Goal: Task Accomplishment & Management: Use online tool/utility

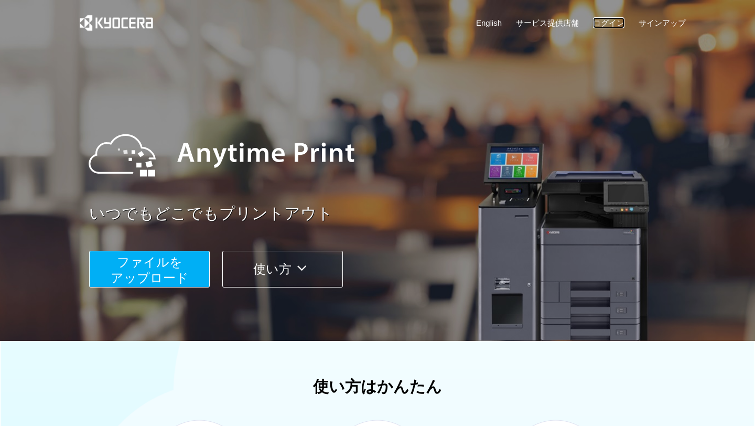
click at [593, 28] on link "ログイン" at bounding box center [608, 22] width 31 height 11
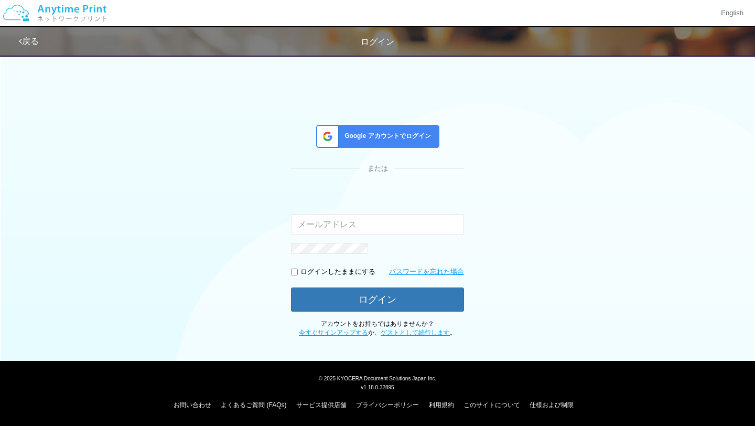
scroll to position [83, 0]
click at [111, 31] on img at bounding box center [55, 13] width 112 height 37
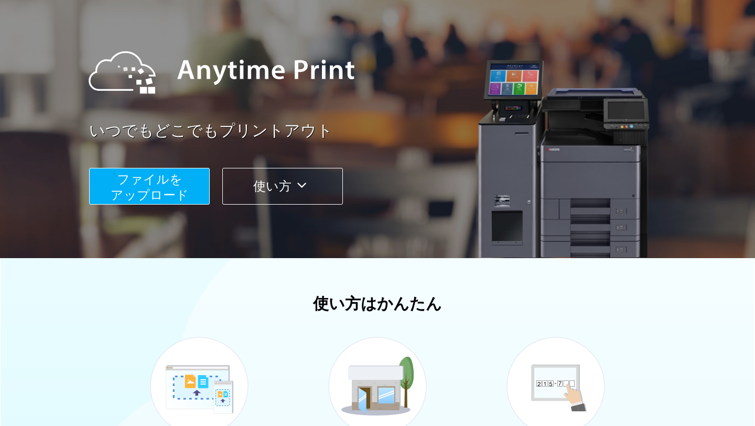
scroll to position [496, 0]
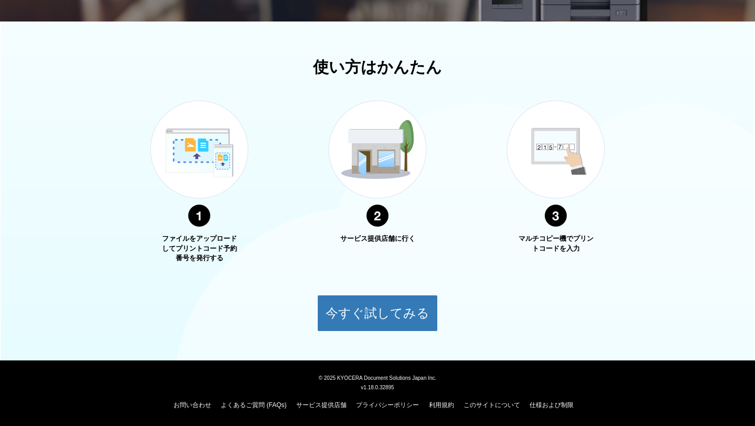
click at [395, 331] on div "使い方はかんたん ファイルをアップロードしてプリントコード予約番号を発行する サービス提供店舗に行く マルチコピー機でプリントコードを入力 今すぐ試してみる" at bounding box center [377, 194] width 755 height 273
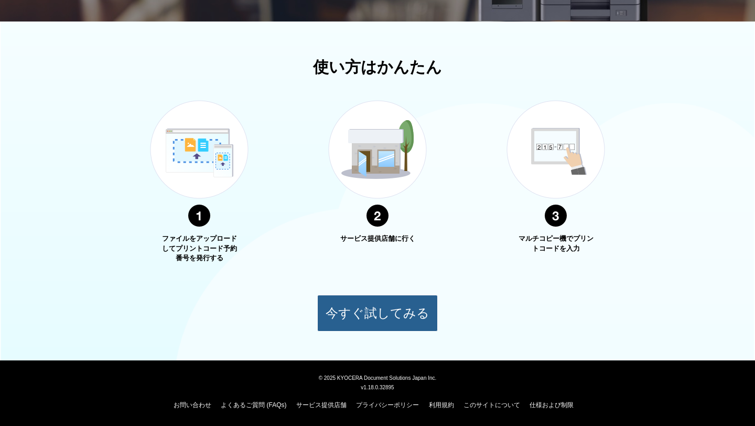
click at [391, 331] on button "今すぐ試してみる" at bounding box center [377, 312] width 121 height 37
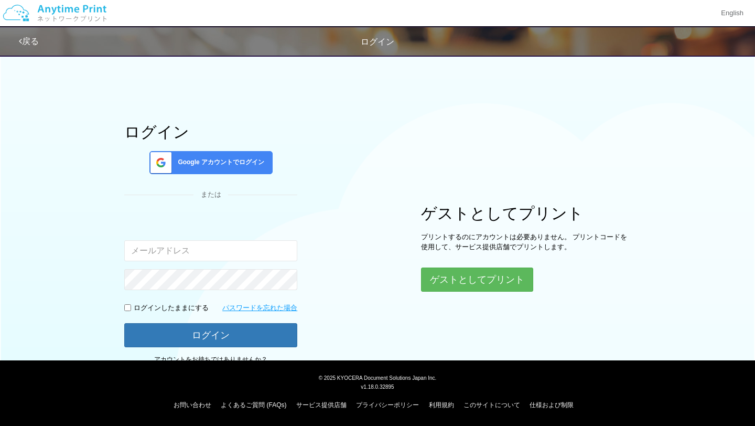
scroll to position [213, 0]
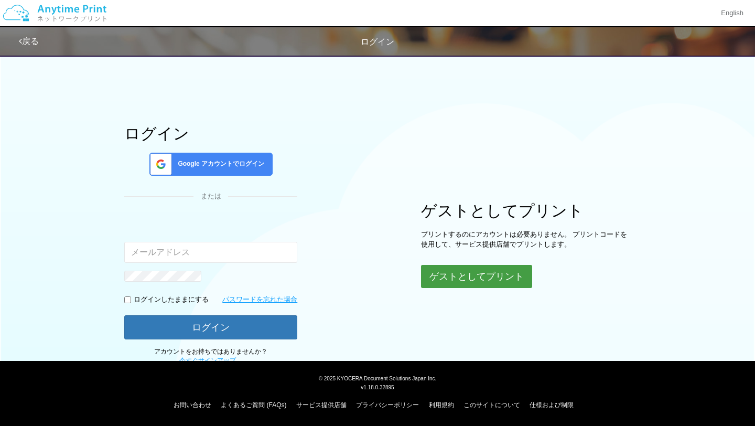
click at [421, 288] on button "ゲストとしてプリント" at bounding box center [476, 276] width 111 height 23
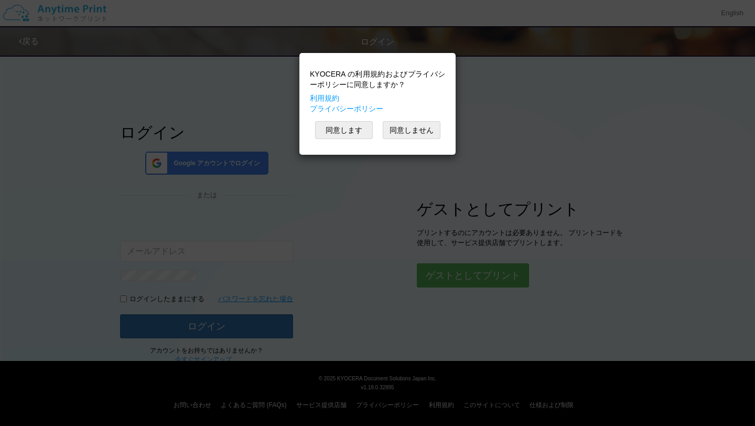
scroll to position [300, 0]
click at [417, 287] on button "ゲストとしてプリント" at bounding box center [472, 275] width 111 height 23
click at [304, 63] on div "KYOCERA の利用規約およびプライバシーポリシーに同意しますか？ 利用規約 プライバシーポリシー 同意します 同意しません" at bounding box center [377, 103] width 146 height 91
click at [315, 121] on button "同意します" at bounding box center [344, 130] width 58 height 18
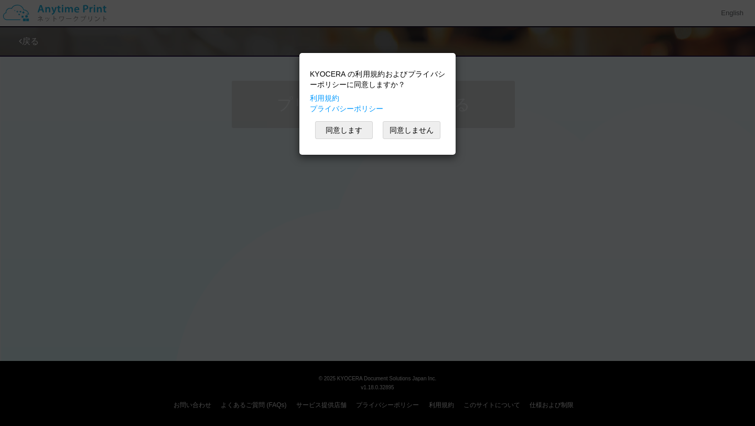
click at [39, 48] on div "戻る" at bounding box center [29, 42] width 20 height 12
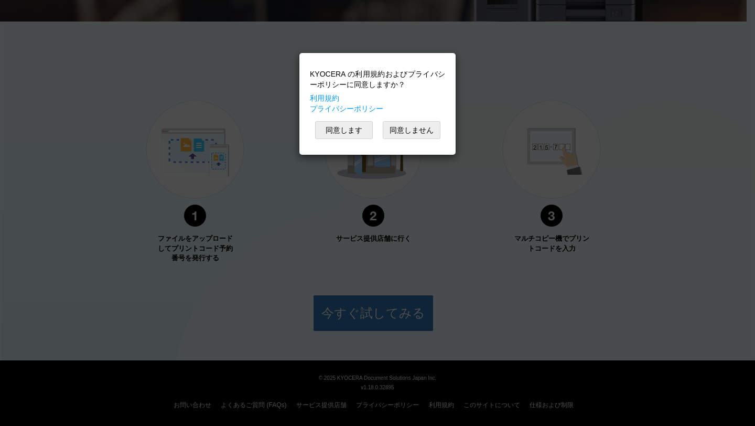
scroll to position [586, 0]
click at [349, 331] on button "今すぐ試してみる" at bounding box center [373, 312] width 121 height 37
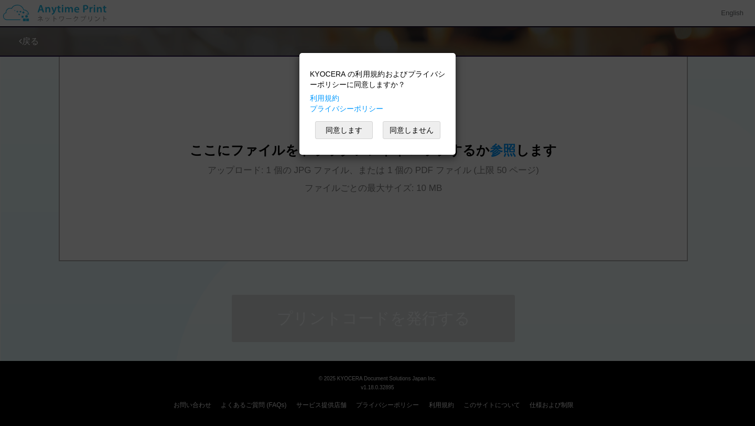
scroll to position [792, 0]
click at [0, 0] on img at bounding box center [0, 0] width 0 height 0
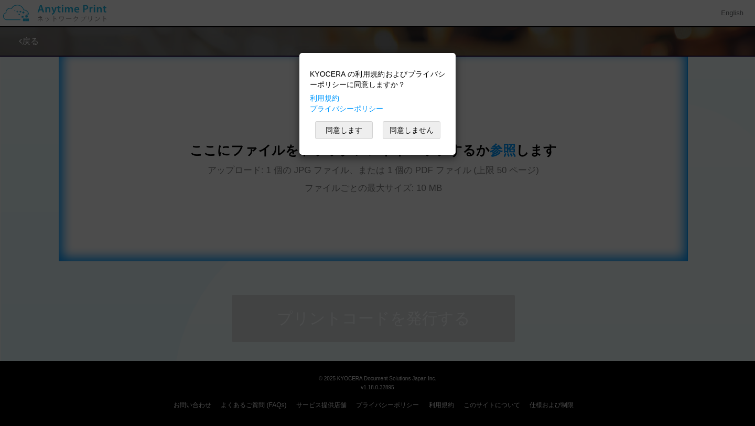
click at [365, 193] on span "アップロード: 1 個の JPG ファイル、または 1 個の PDF ファイル (上限 50 ページ) ファイルごとの最大サイズ: 10 MB" at bounding box center [373, 179] width 331 height 28
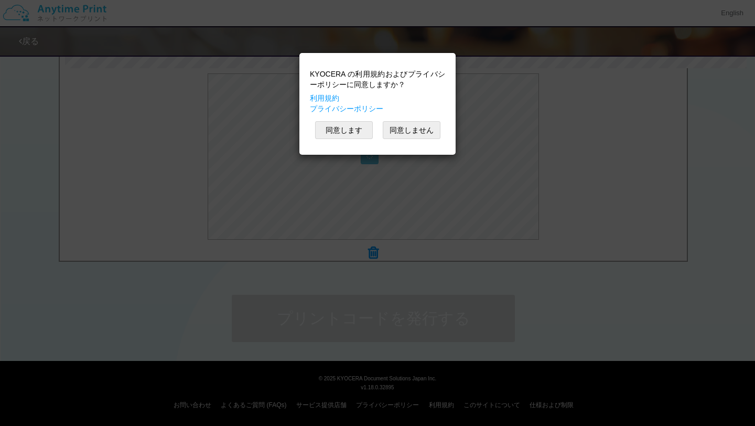
scroll to position [1103, 0]
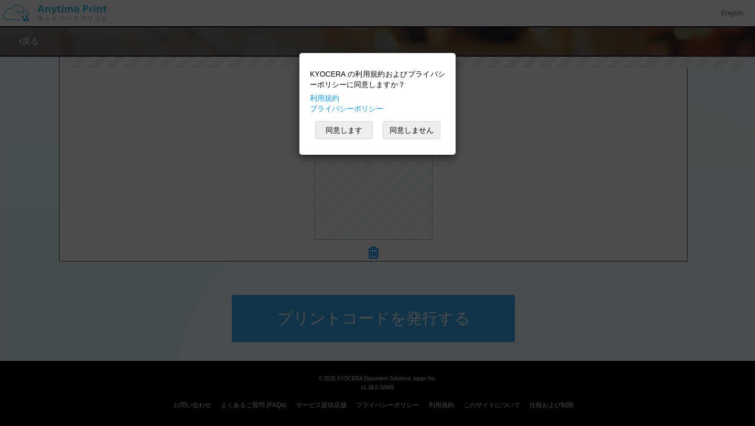
click at [392, 342] on button "プリントコードを発行する" at bounding box center [373, 317] width 283 height 47
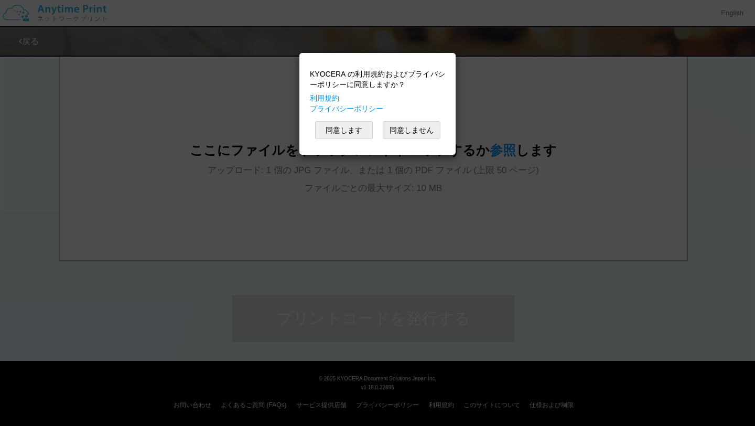
scroll to position [0, 0]
